Goal: Task Accomplishment & Management: Manage account settings

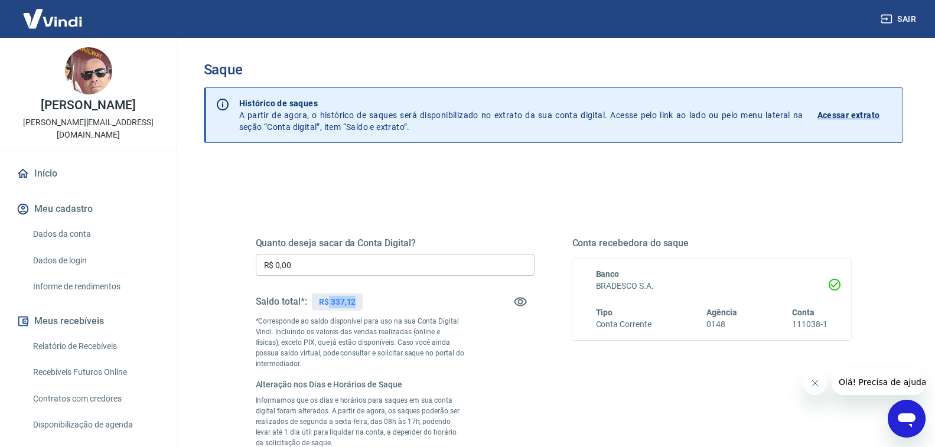
drag, startPoint x: 354, startPoint y: 303, endPoint x: 329, endPoint y: 305, distance: 24.9
click at [329, 305] on p "R$ 337,12" at bounding box center [337, 302] width 37 height 12
click at [291, 259] on input "R$ 0,00" at bounding box center [395, 265] width 279 height 22
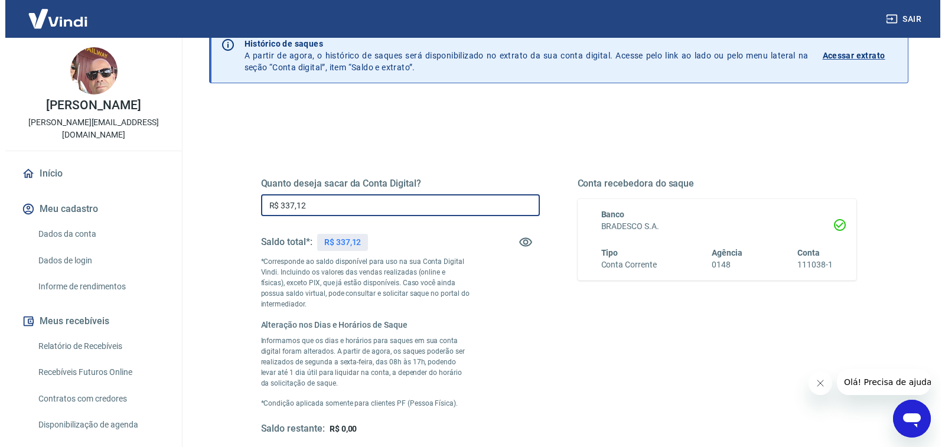
scroll to position [177, 0]
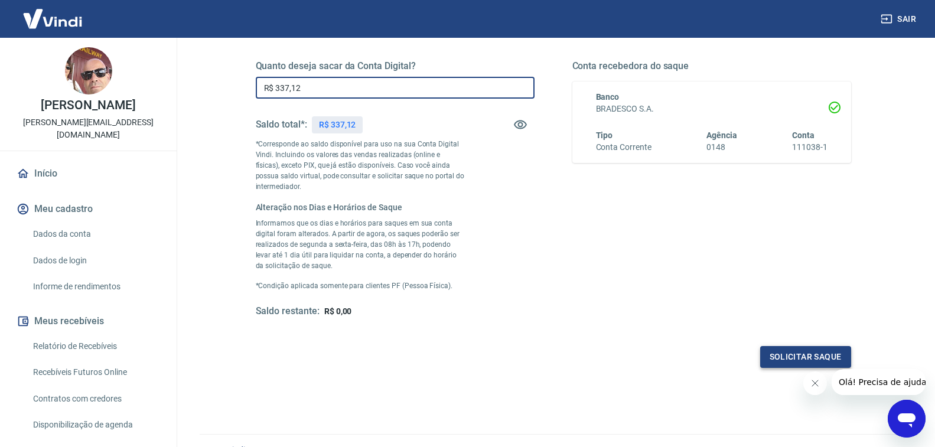
type input "R$ 337,12"
click at [774, 353] on button "Solicitar saque" at bounding box center [805, 357] width 91 height 22
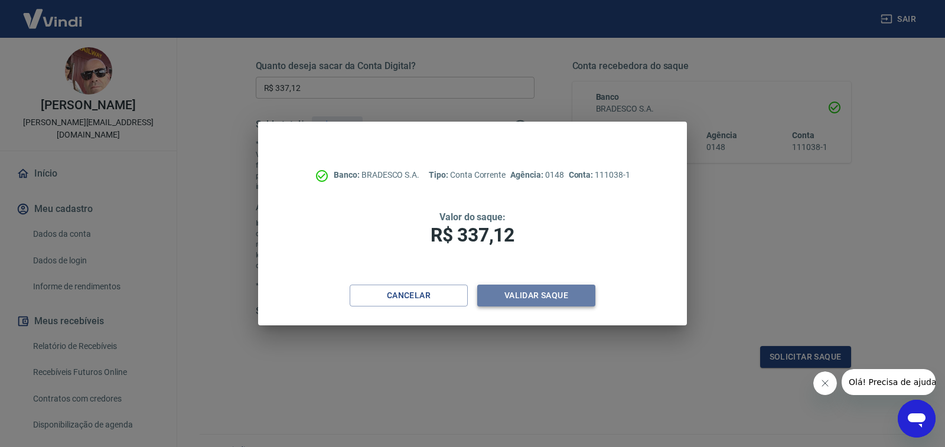
click at [505, 296] on button "Validar saque" at bounding box center [536, 296] width 118 height 22
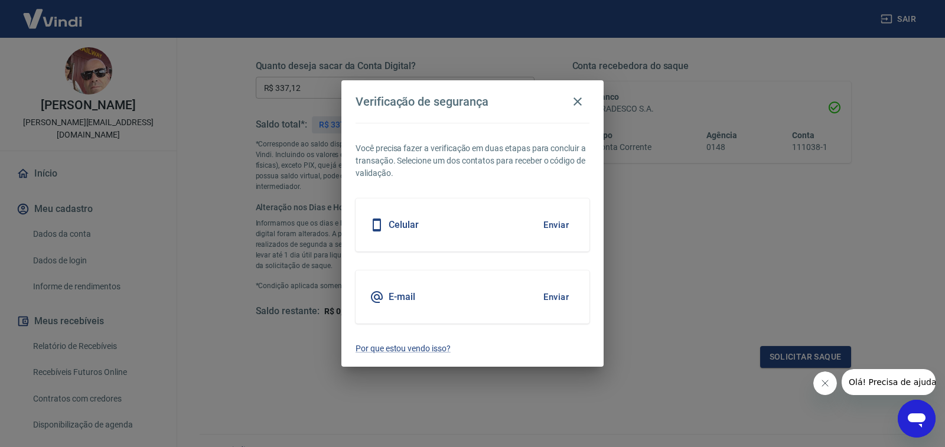
click at [386, 294] on div "E-mail" at bounding box center [392, 297] width 45 height 14
click at [557, 296] on button "Enviar" at bounding box center [556, 297] width 38 height 25
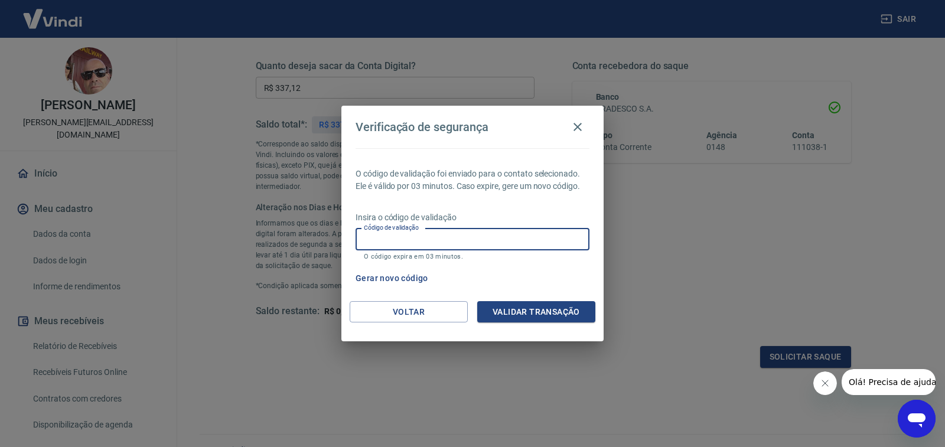
click at [442, 249] on input "Código de validação" at bounding box center [473, 240] width 234 height 22
type input "623671"
click at [509, 312] on button "Validar transação" at bounding box center [536, 312] width 118 height 22
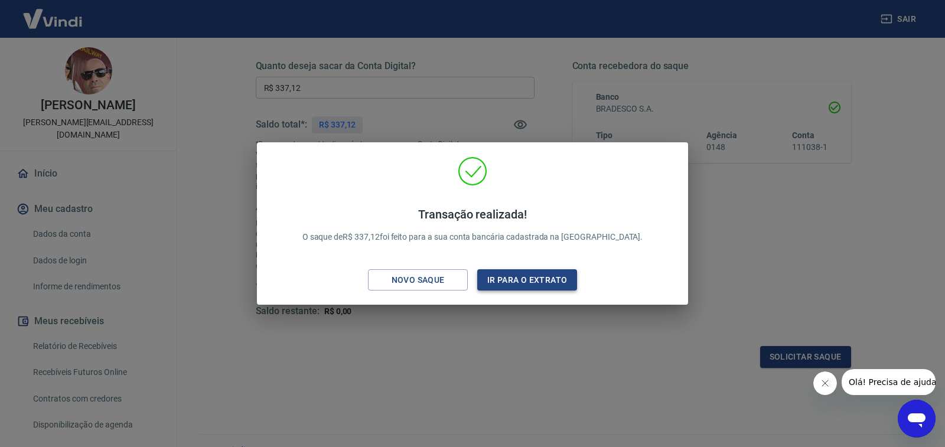
click at [533, 280] on button "Ir para o extrato" at bounding box center [527, 280] width 100 height 22
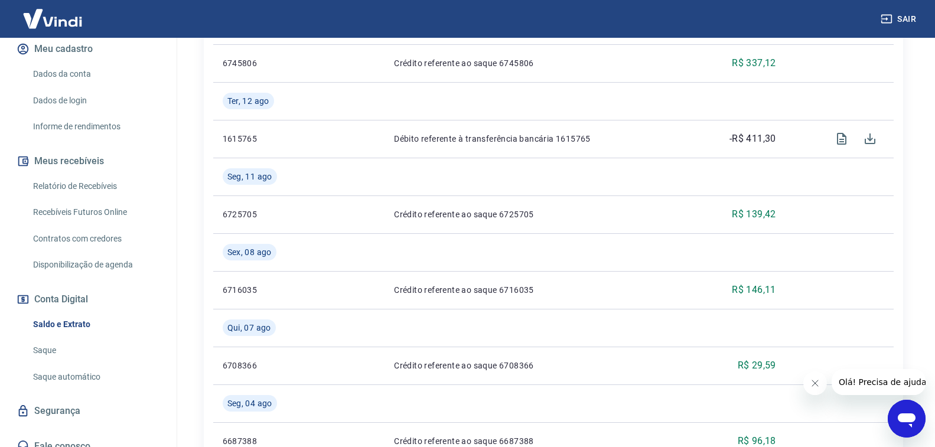
scroll to position [532, 0]
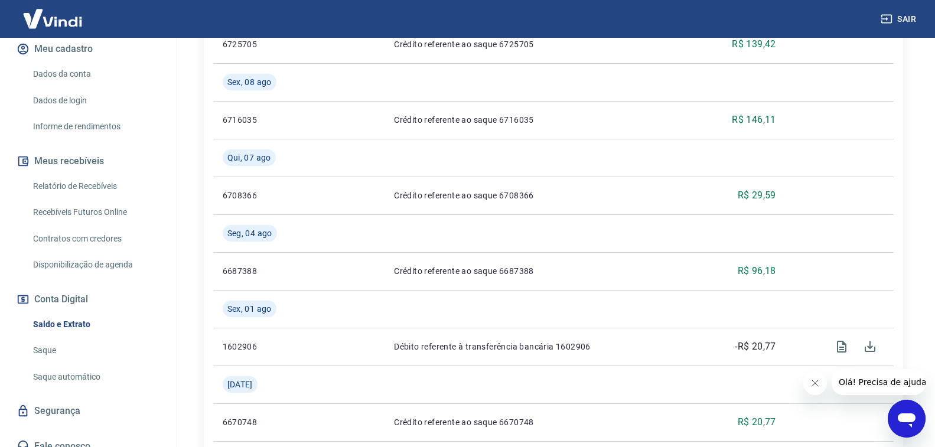
click at [897, 18] on button "Sair" at bounding box center [899, 19] width 43 height 22
